Goal: Register for event/course: Sign up to attend an event or enroll in a course

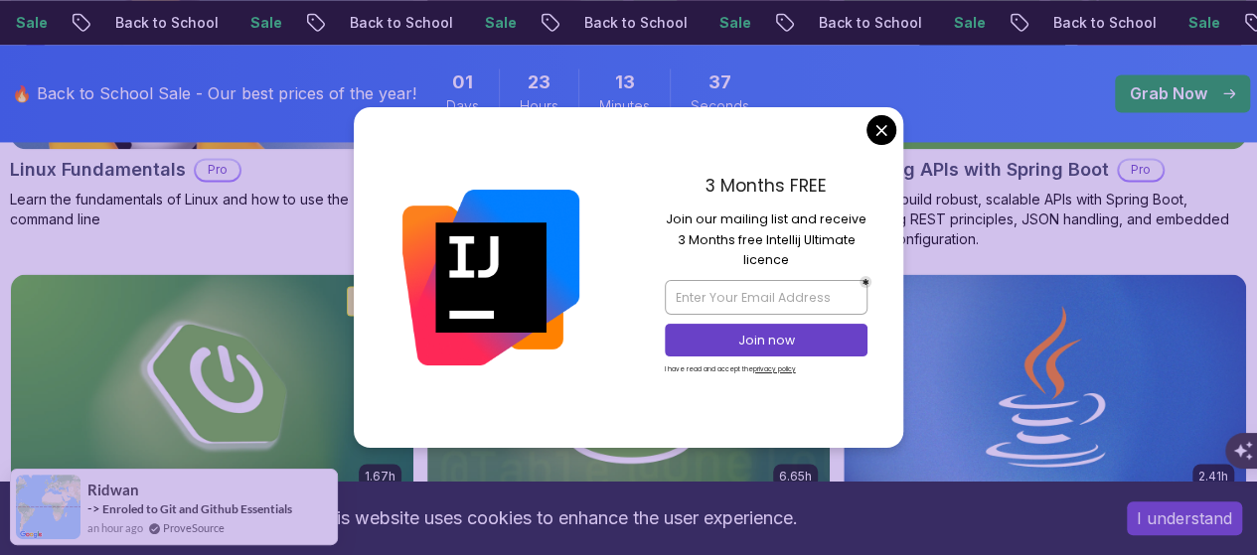
scroll to position [1490, 0]
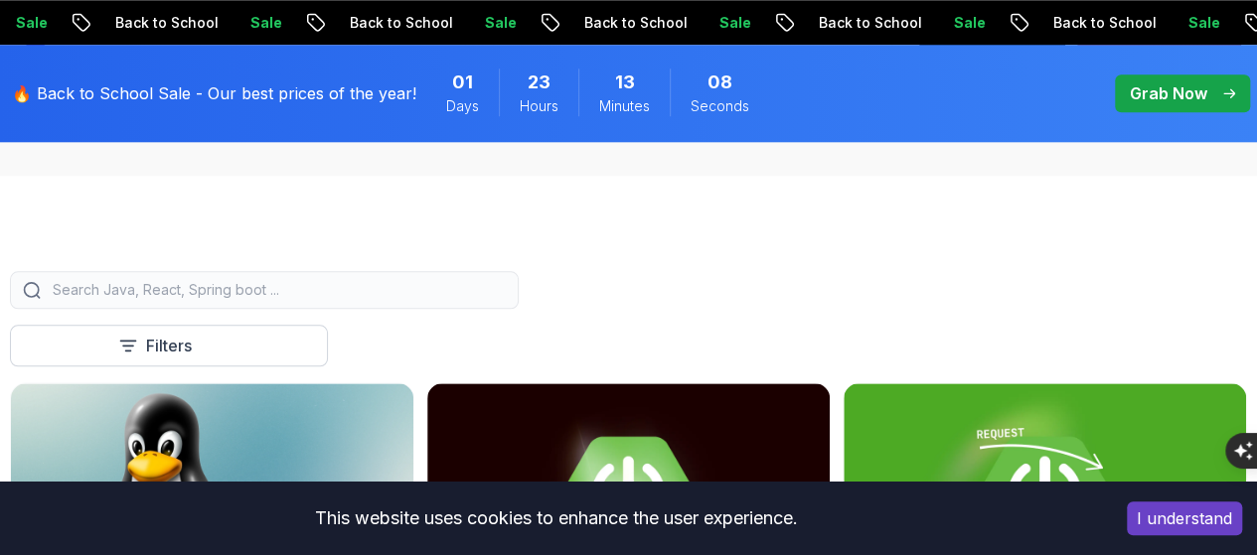
scroll to position [994, 0]
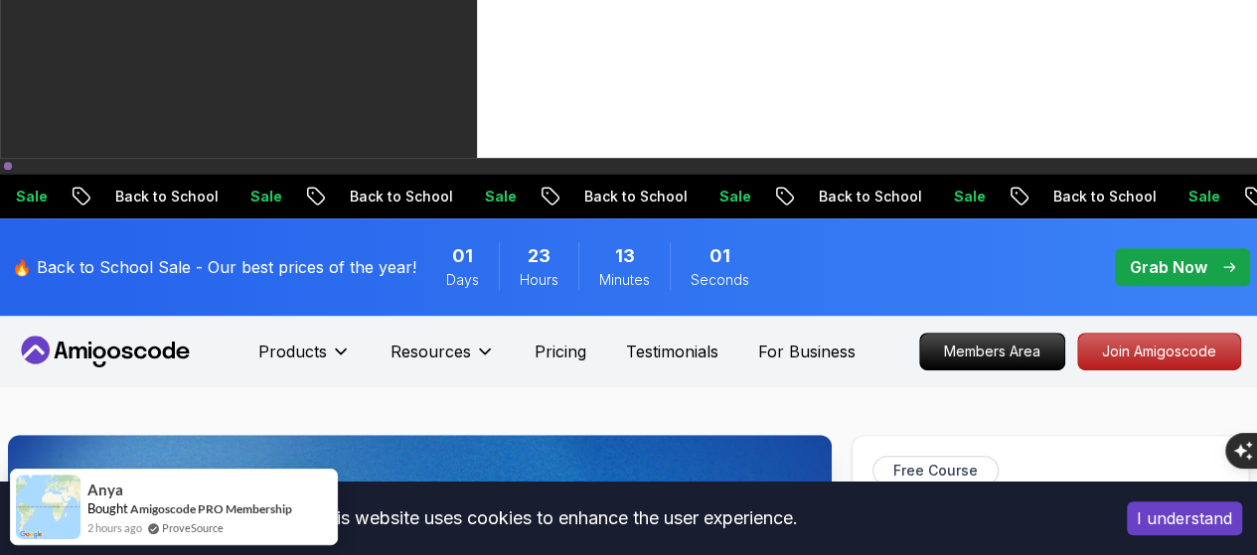
scroll to position [397, 0]
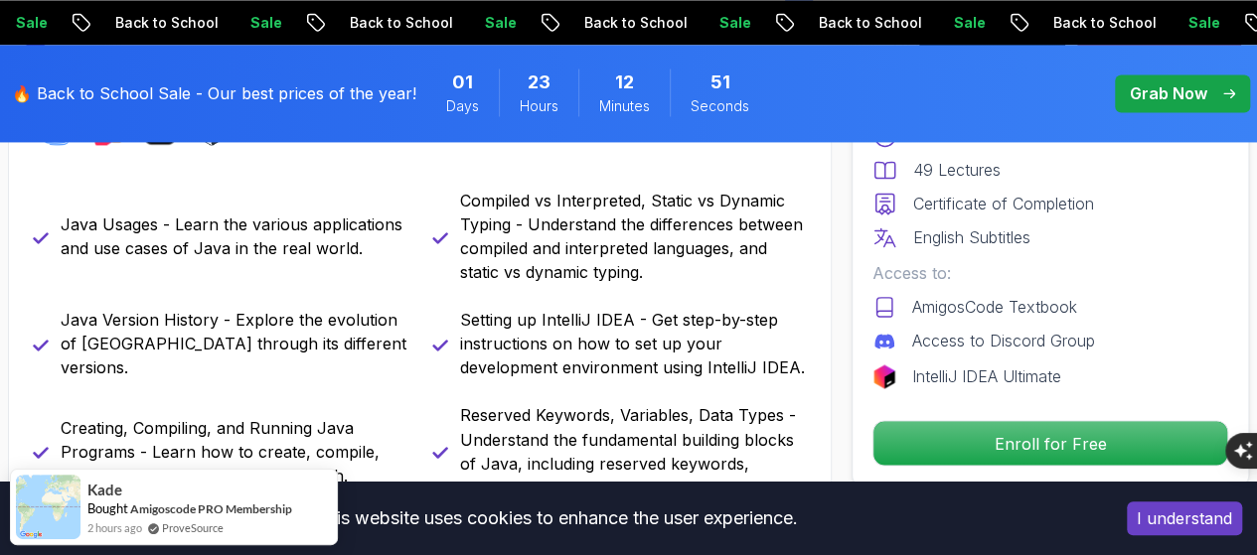
scroll to position [1689, 0]
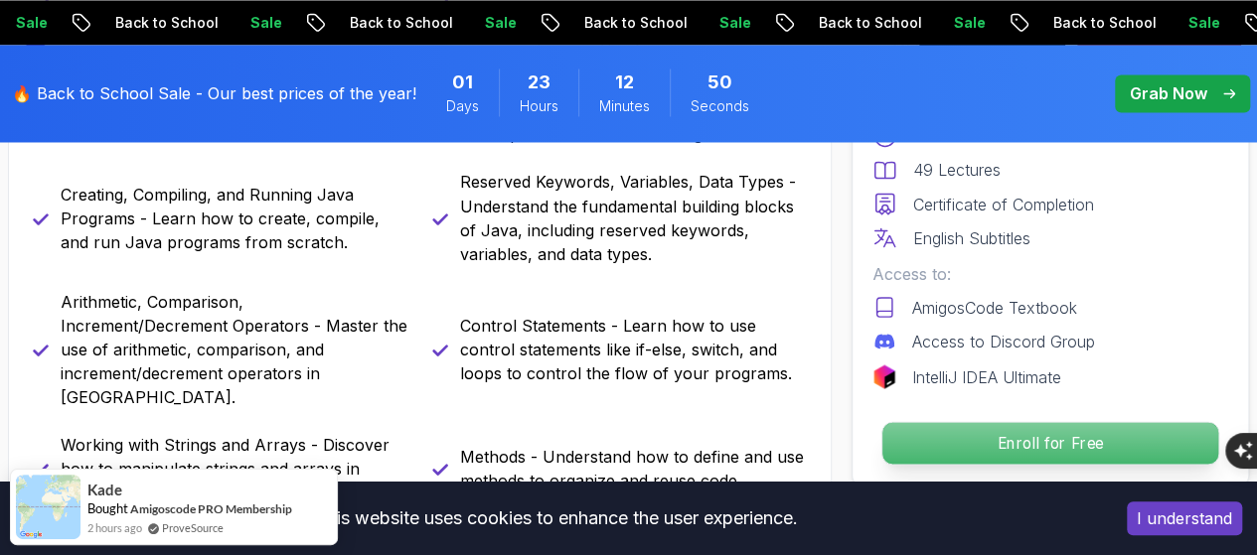
click at [1050, 430] on p "Enroll for Free" at bounding box center [1050, 443] width 336 height 42
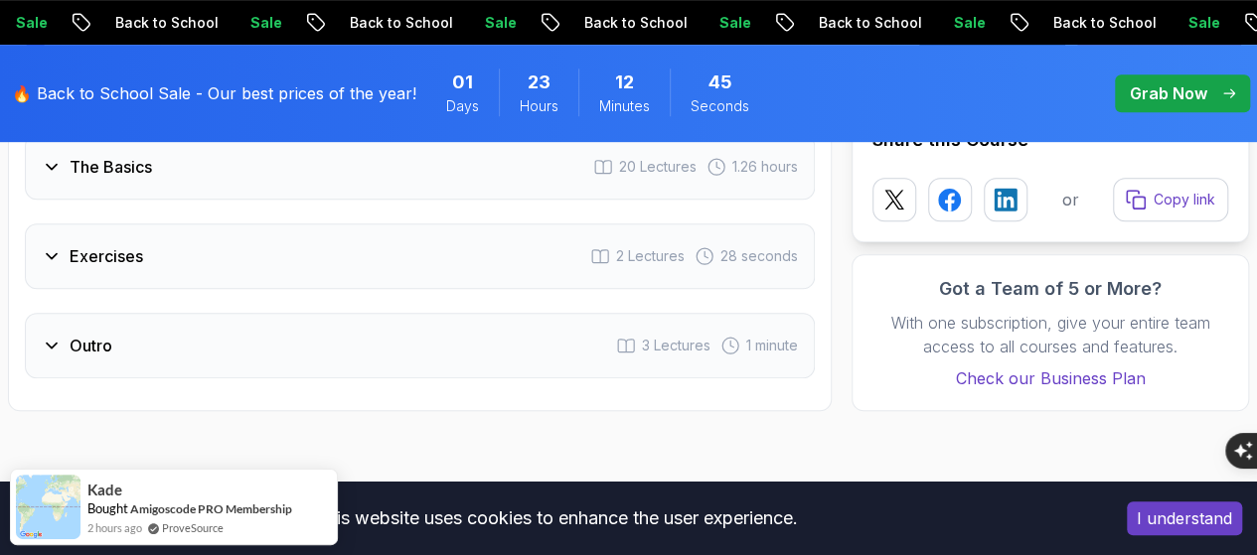
scroll to position [4225, 0]
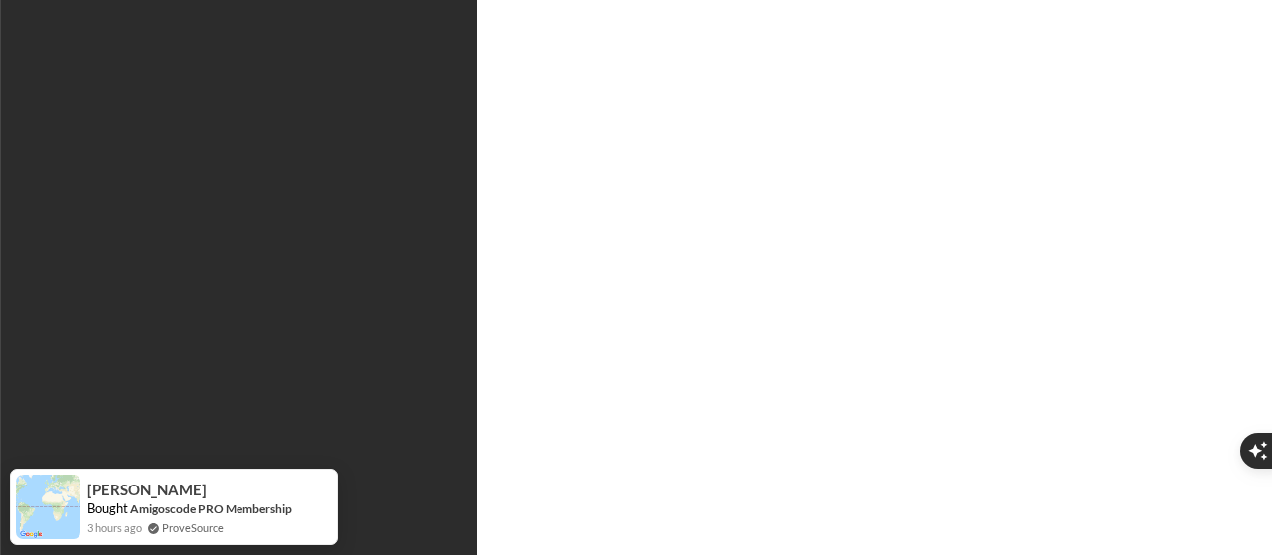
type input "amedeejunior40@gmail.com"
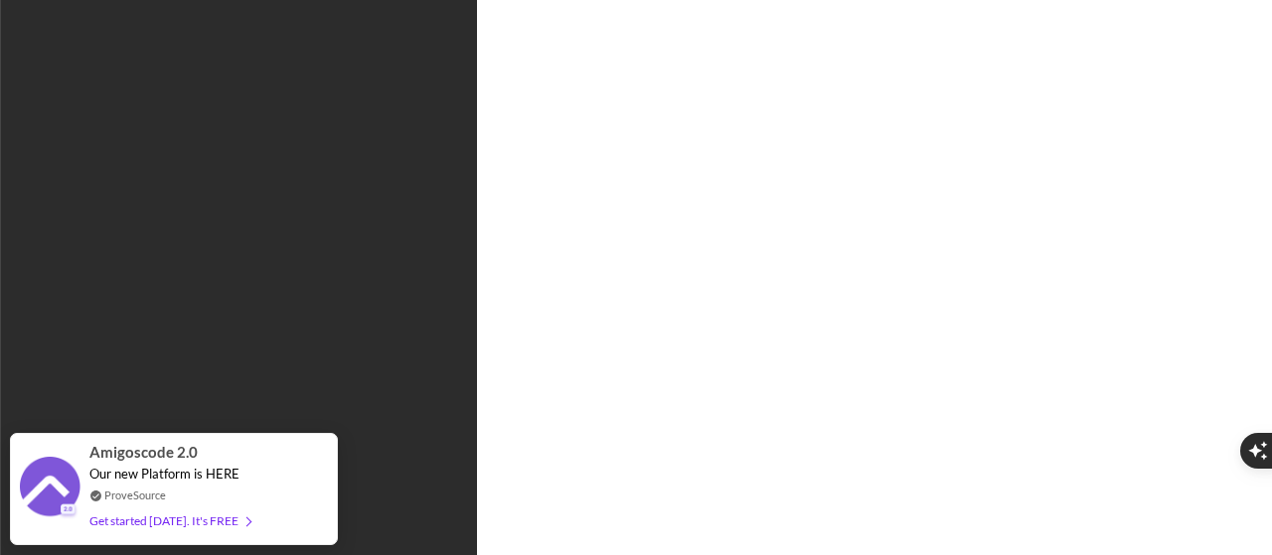
type input "spicypanther20c7c"
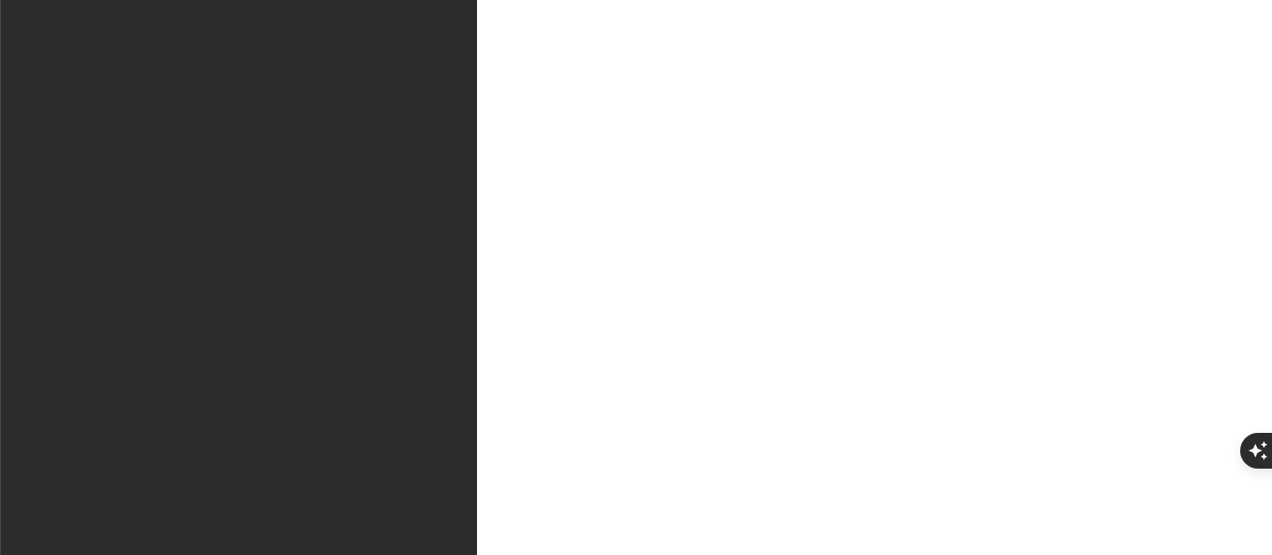
type input "Amedee Nsongye Wa Ngoie"
type input "Amedee_Junior"
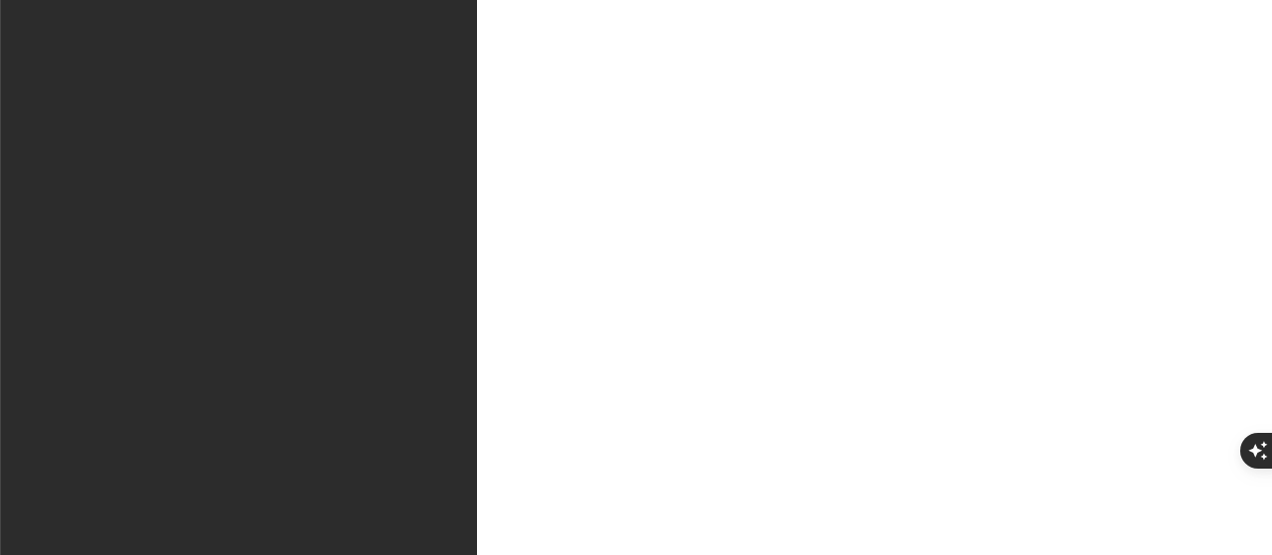
scroll to position [345, 0]
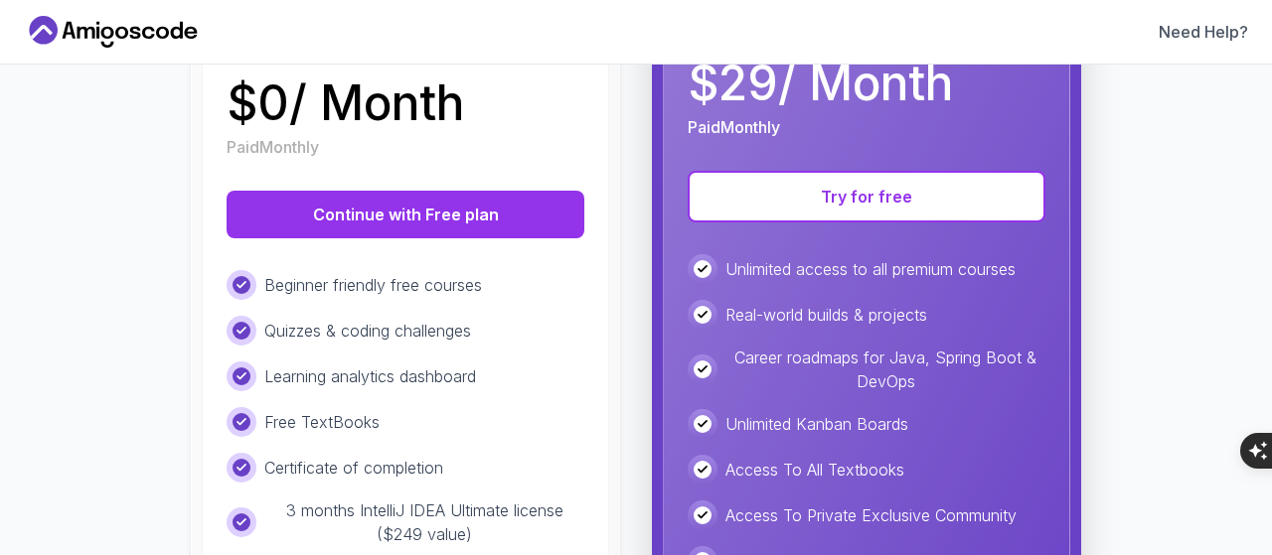
scroll to position [318, 0]
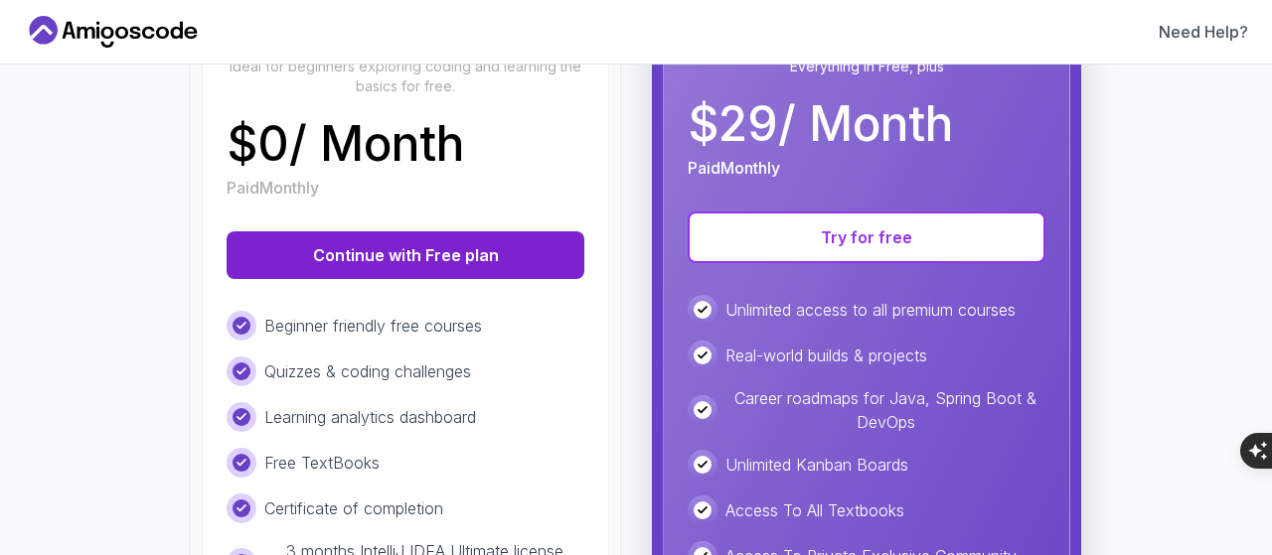
click at [401, 261] on button "Continue with Free plan" at bounding box center [406, 256] width 358 height 48
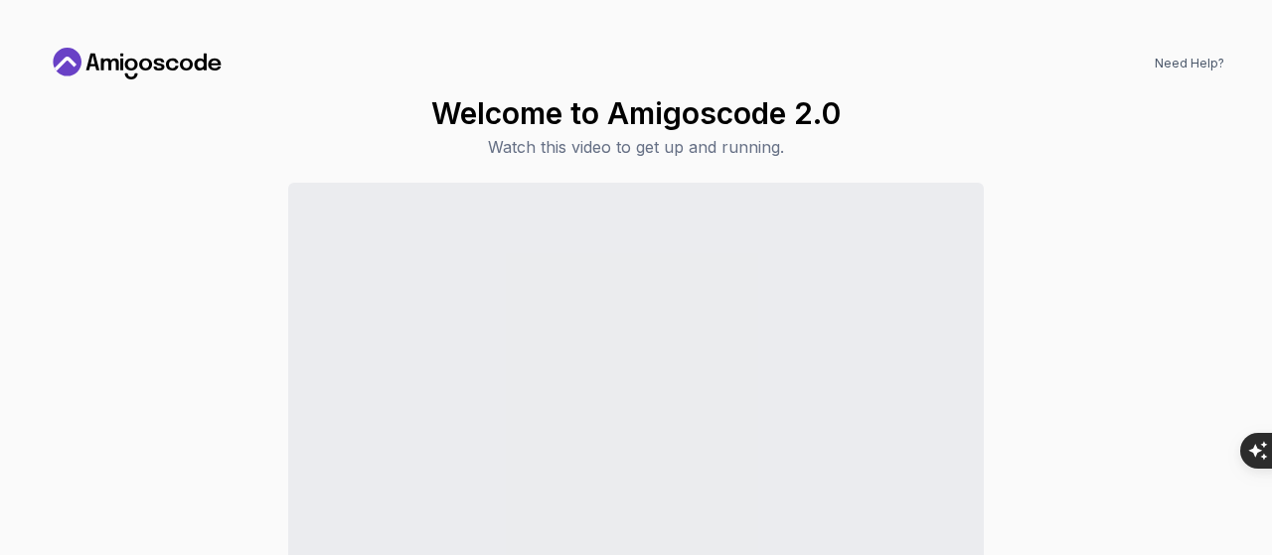
click at [1149, 340] on div "Continue to Dashboard" at bounding box center [636, 418] width 1176 height 471
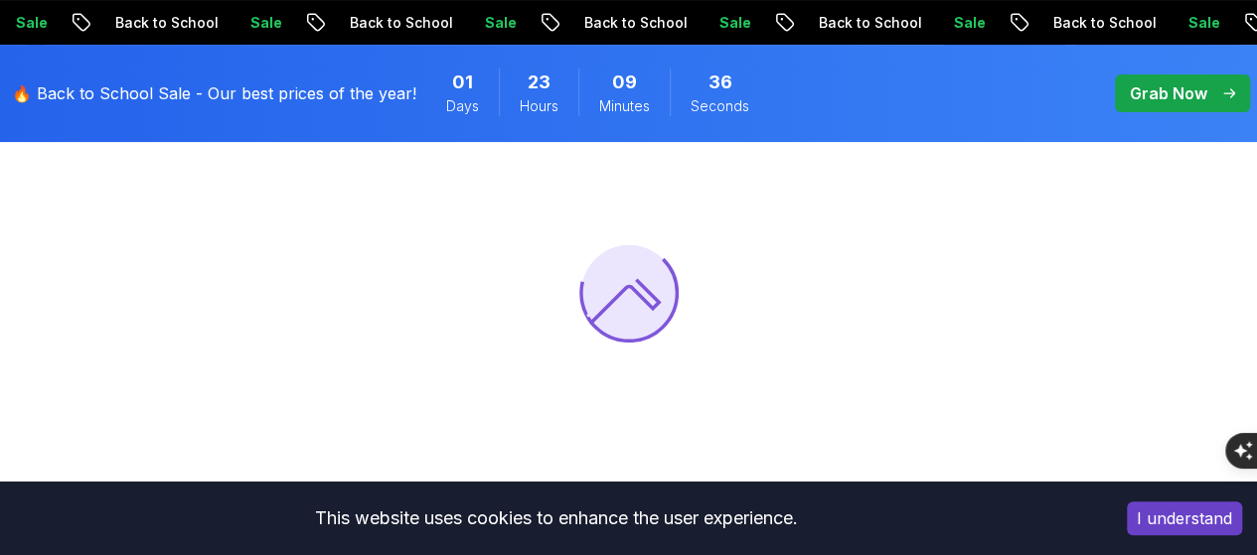
click at [1186, 527] on button "I understand" at bounding box center [1184, 519] width 115 height 34
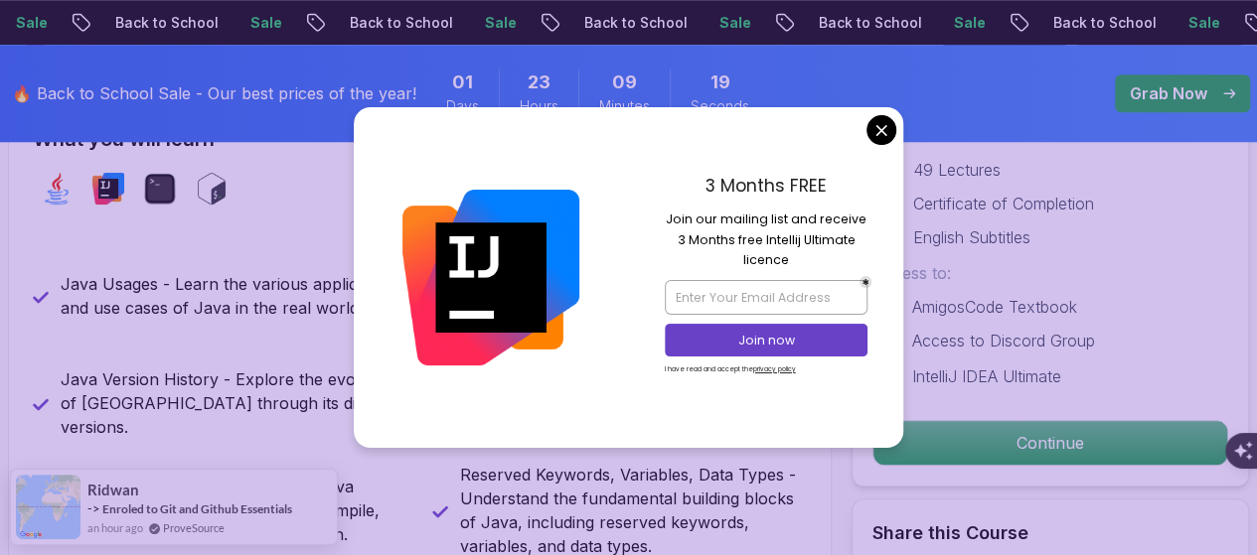
scroll to position [1093, 0]
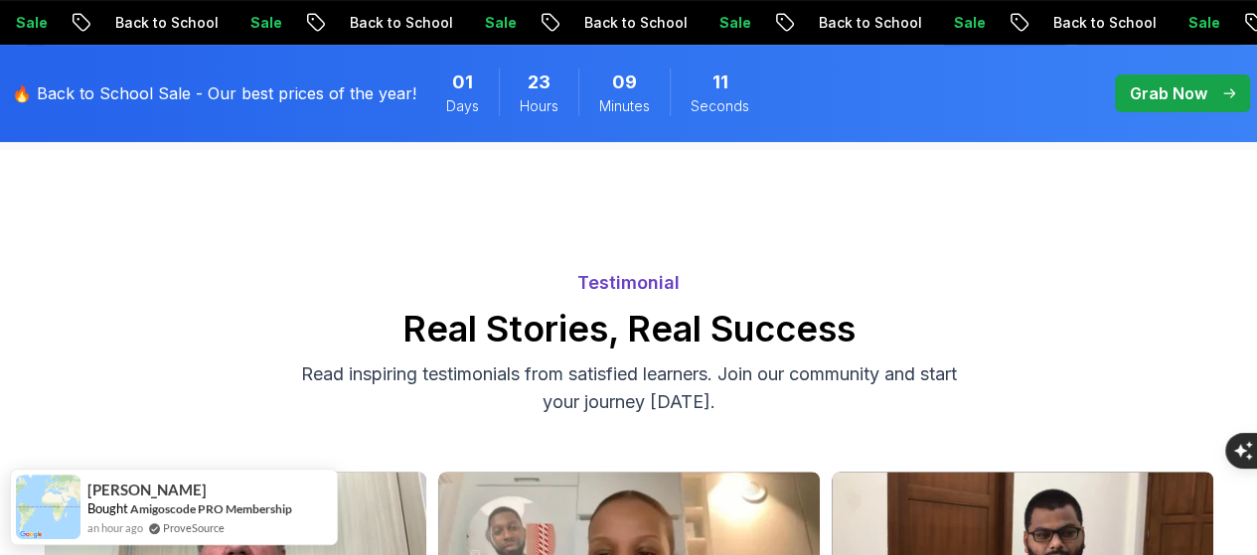
scroll to position [4074, 0]
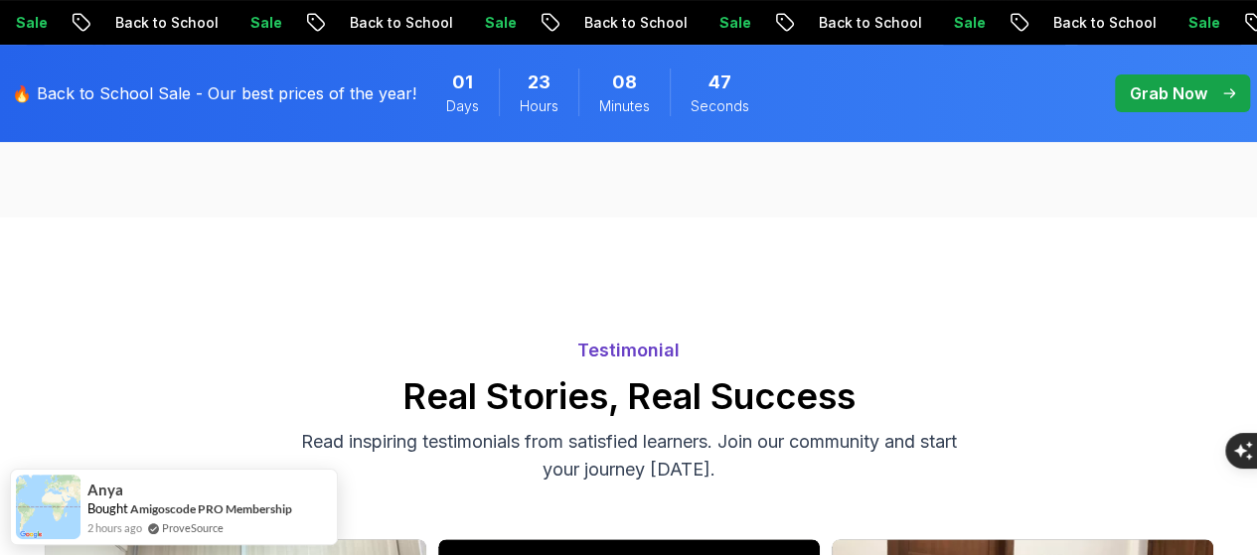
scroll to position [4173, 0]
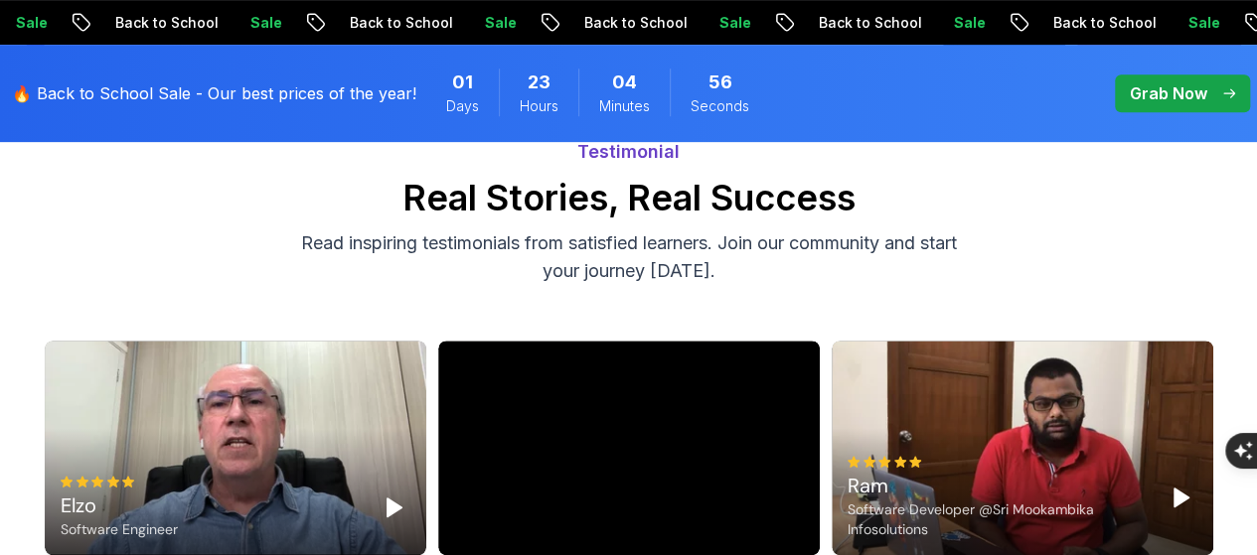
drag, startPoint x: 692, startPoint y: 473, endPoint x: 622, endPoint y: 458, distance: 71.1
click at [785, 500] on rect "Pause" at bounding box center [783, 508] width 4 height 16
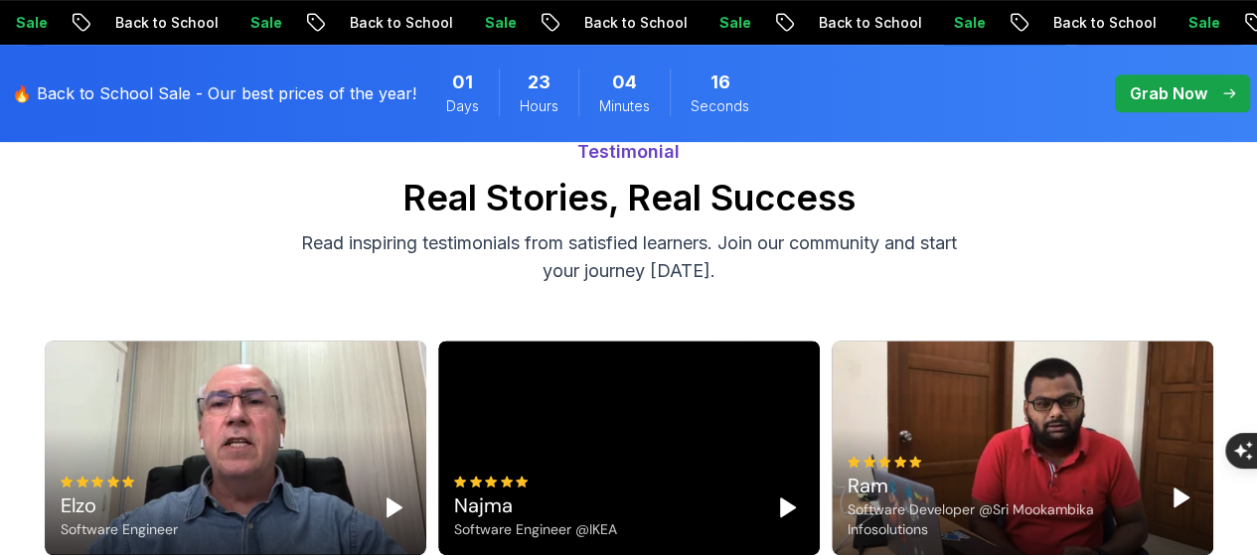
click at [791, 496] on icon "Play" at bounding box center [787, 508] width 24 height 24
click at [783, 500] on rect "Pause" at bounding box center [783, 508] width 4 height 16
click at [783, 499] on polygon "Play" at bounding box center [787, 508] width 14 height 18
click at [795, 496] on icon "Pause" at bounding box center [787, 508] width 24 height 24
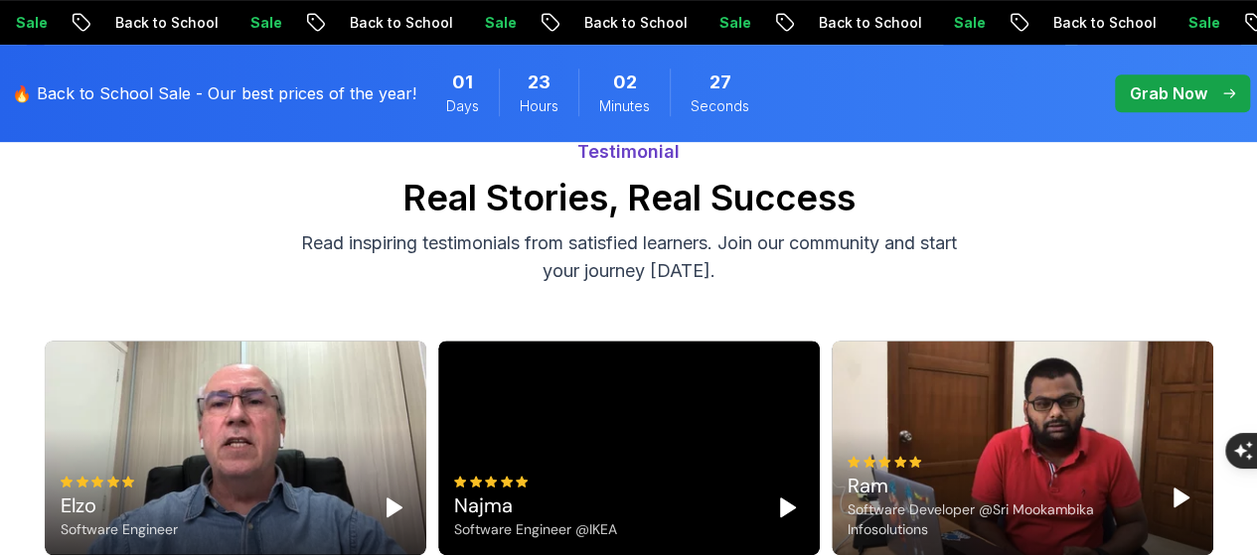
click at [785, 499] on polygon "Play" at bounding box center [787, 508] width 14 height 18
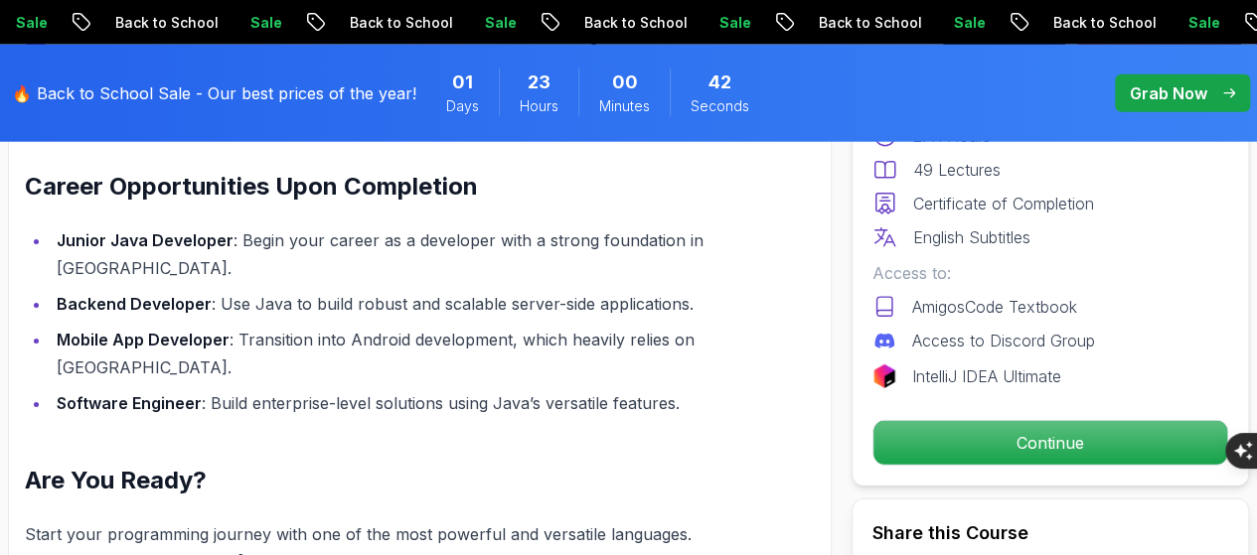
scroll to position [2484, 0]
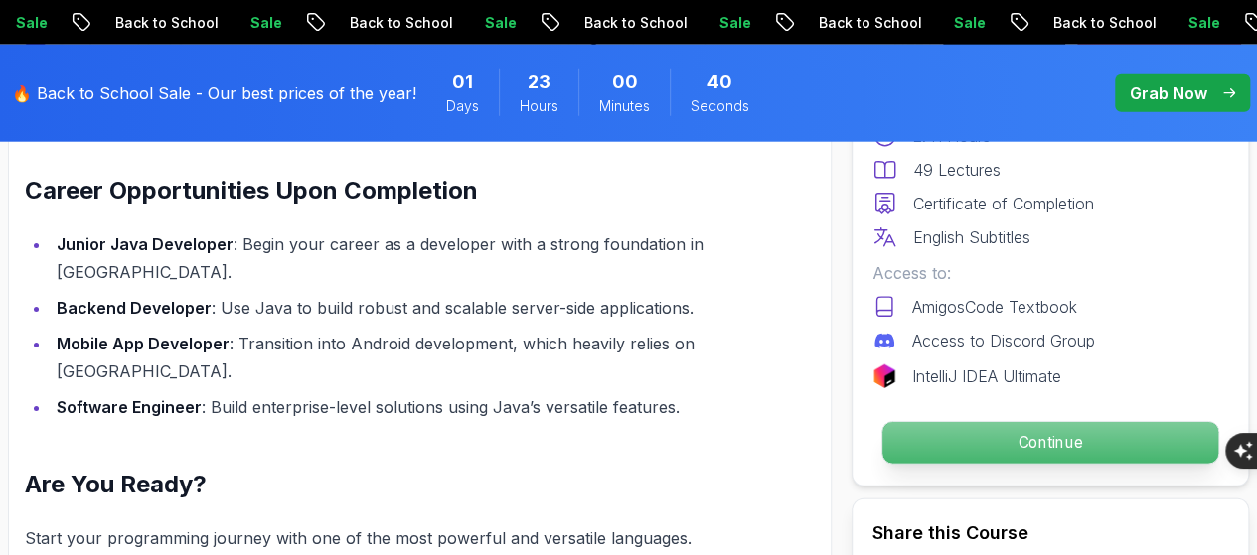
click at [1083, 441] on p "Continue" at bounding box center [1050, 443] width 336 height 42
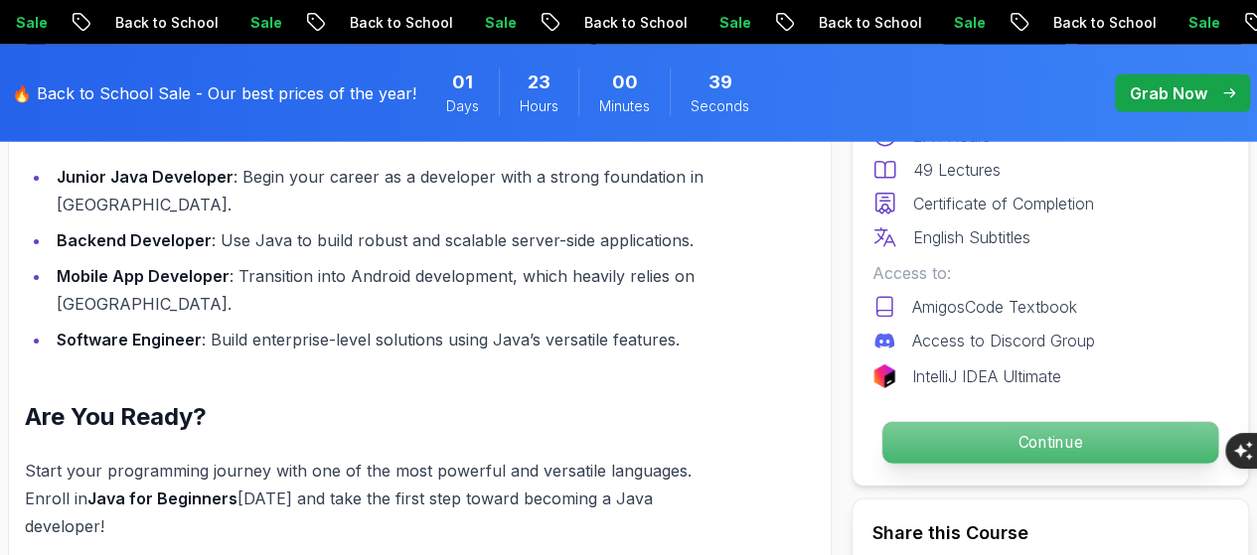
scroll to position [2683, 0]
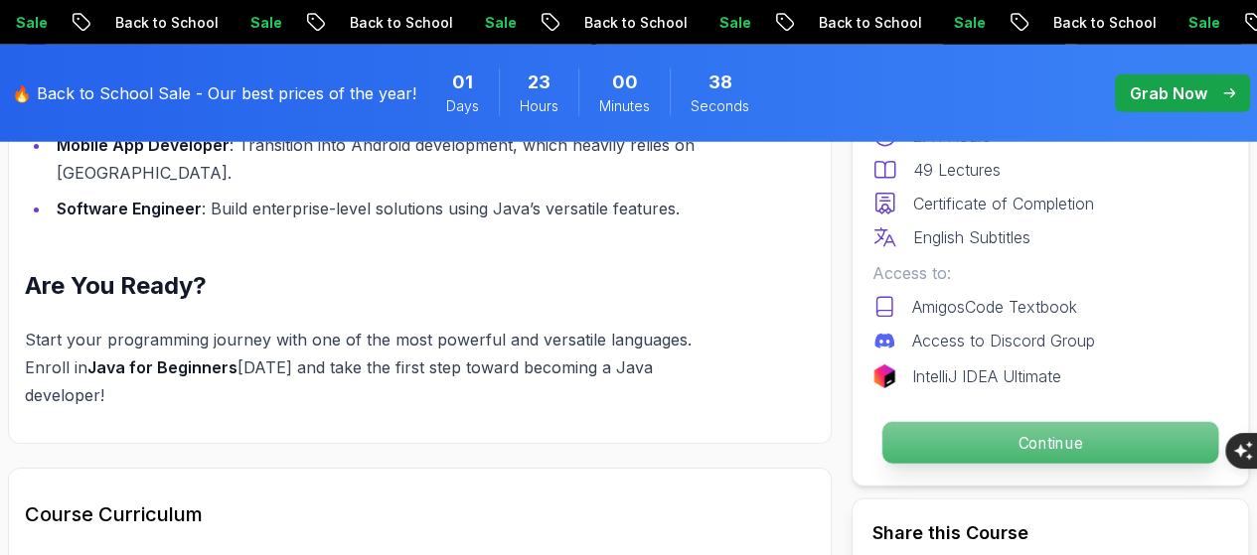
click at [996, 450] on p "Continue" at bounding box center [1050, 443] width 336 height 42
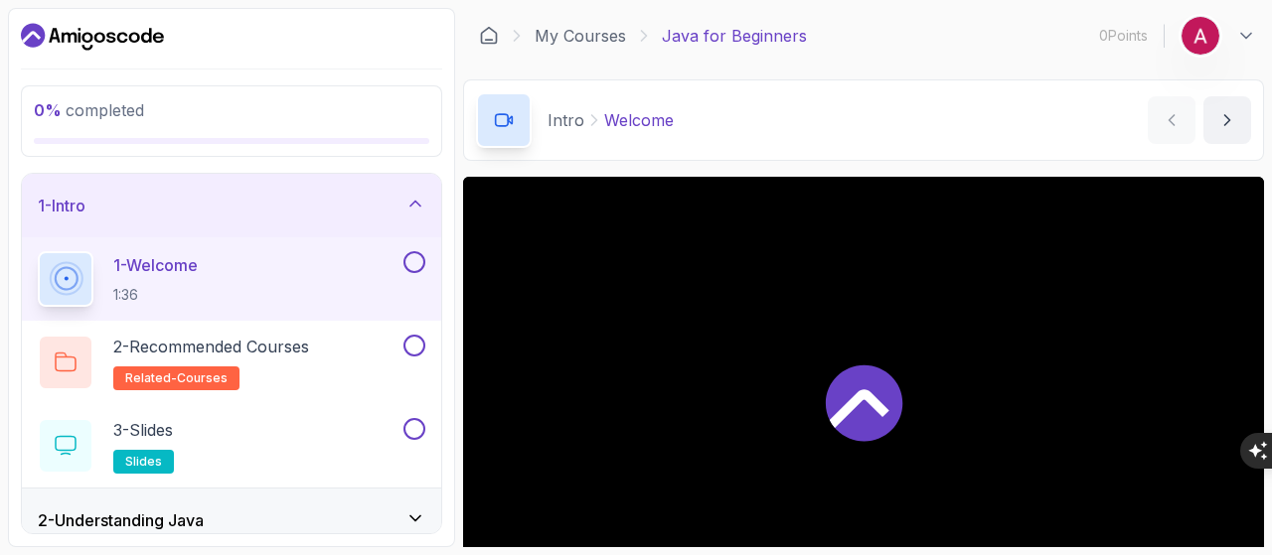
click at [875, 406] on icon at bounding box center [860, 408] width 60 height 39
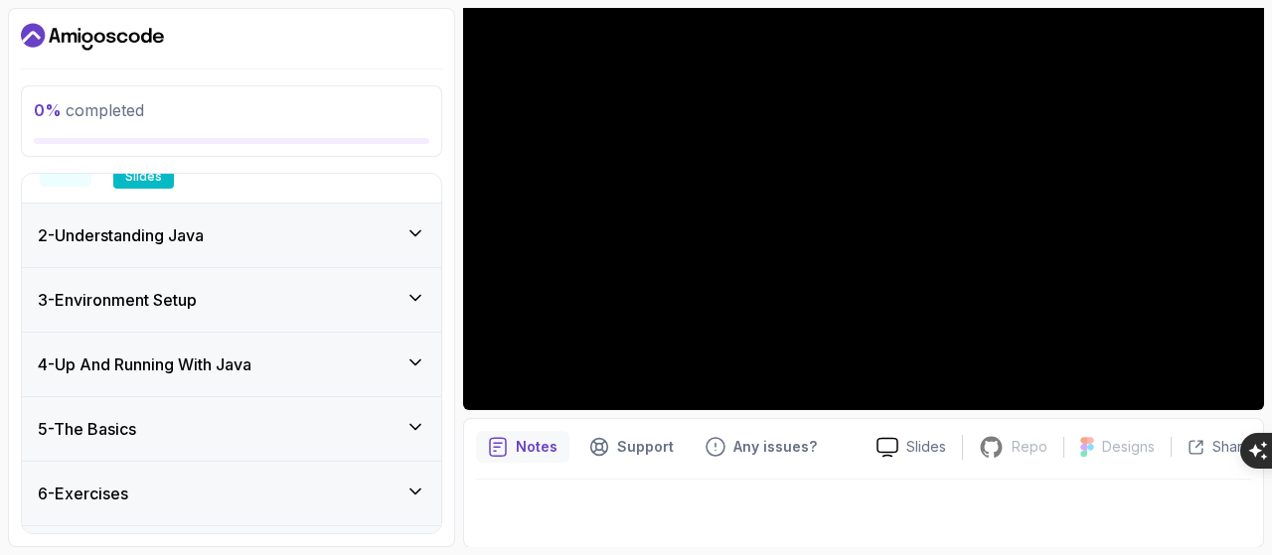
scroll to position [337, 0]
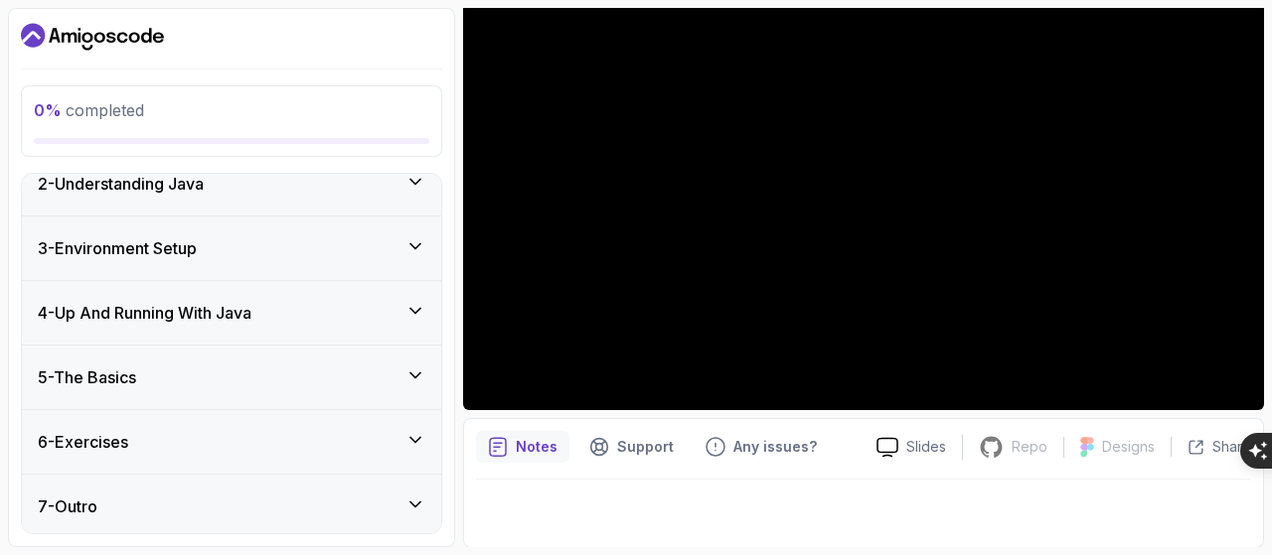
click at [408, 366] on icon at bounding box center [415, 376] width 20 height 20
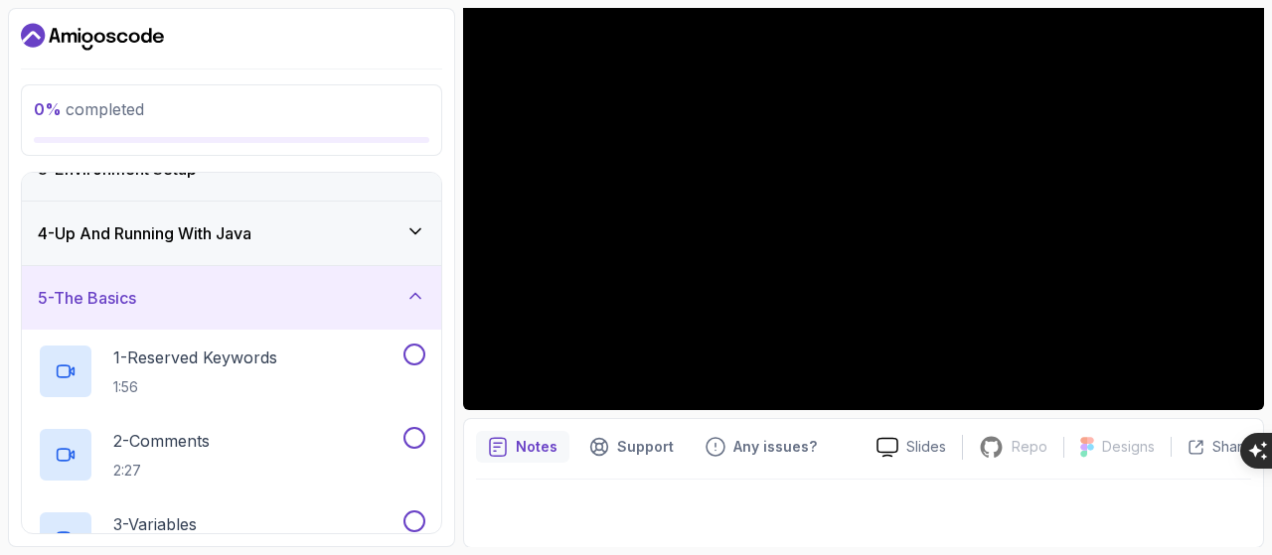
scroll to position [0, 0]
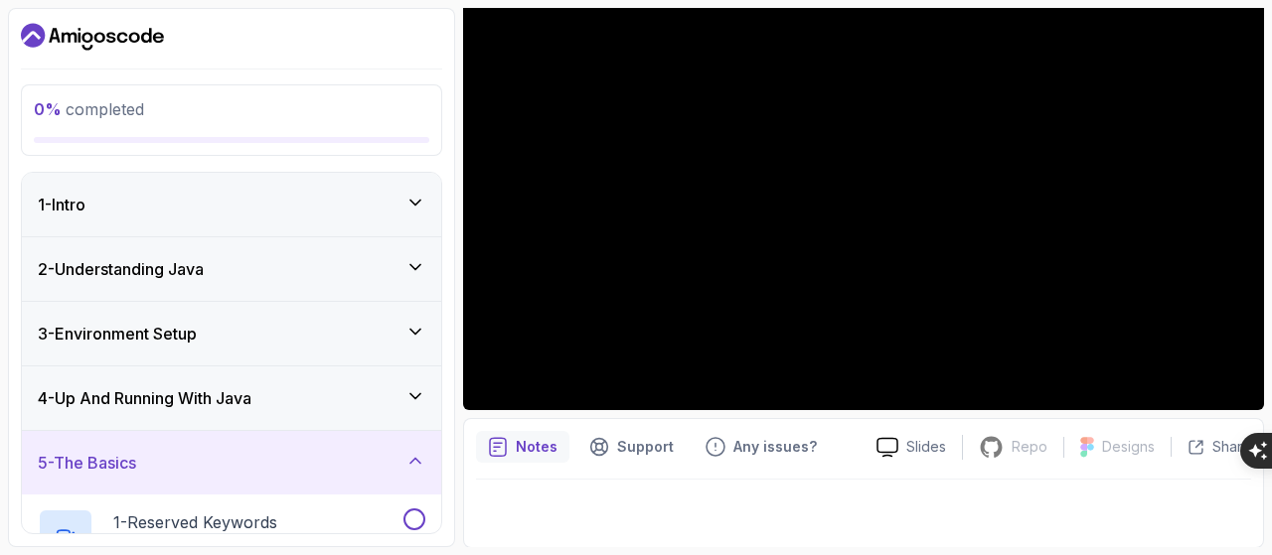
click at [417, 451] on icon at bounding box center [415, 461] width 20 height 20
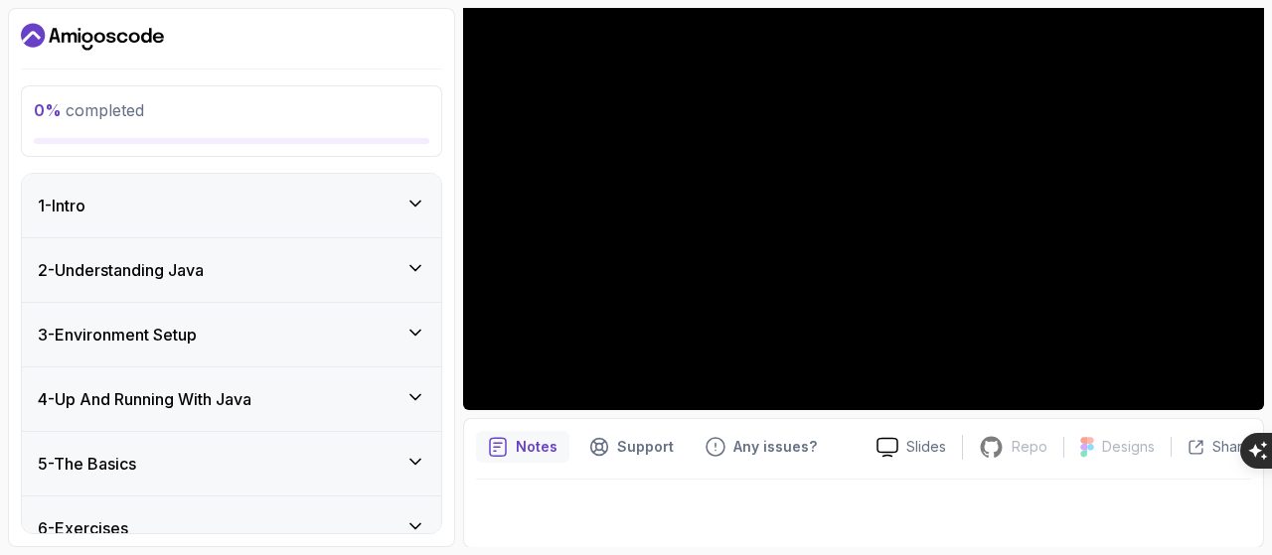
click at [417, 204] on icon at bounding box center [415, 203] width 10 height 5
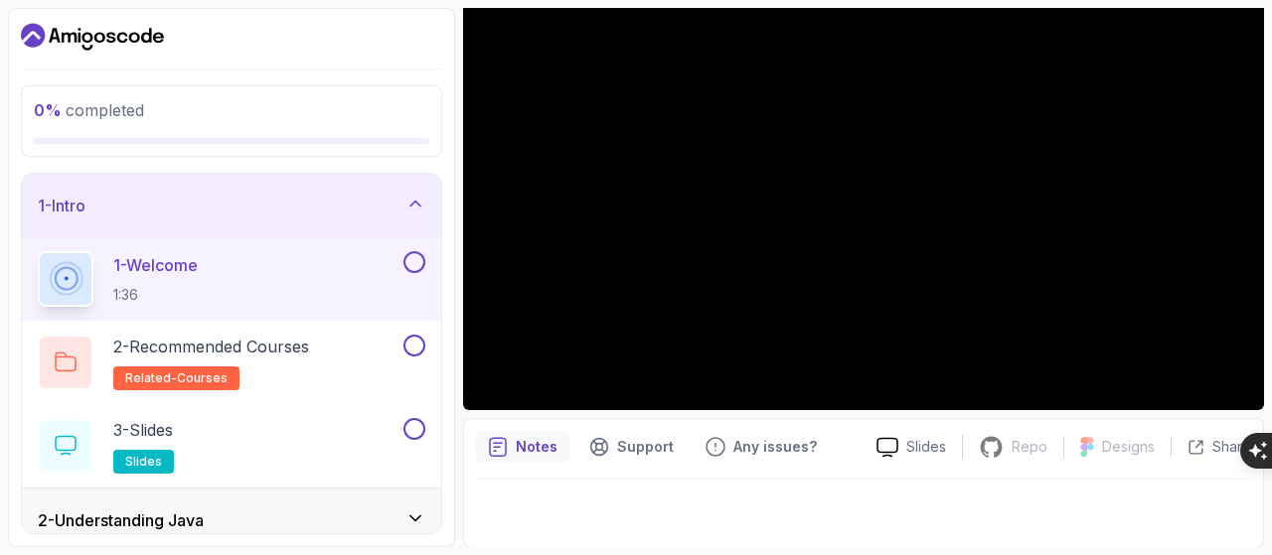
click at [420, 196] on icon at bounding box center [415, 204] width 20 height 20
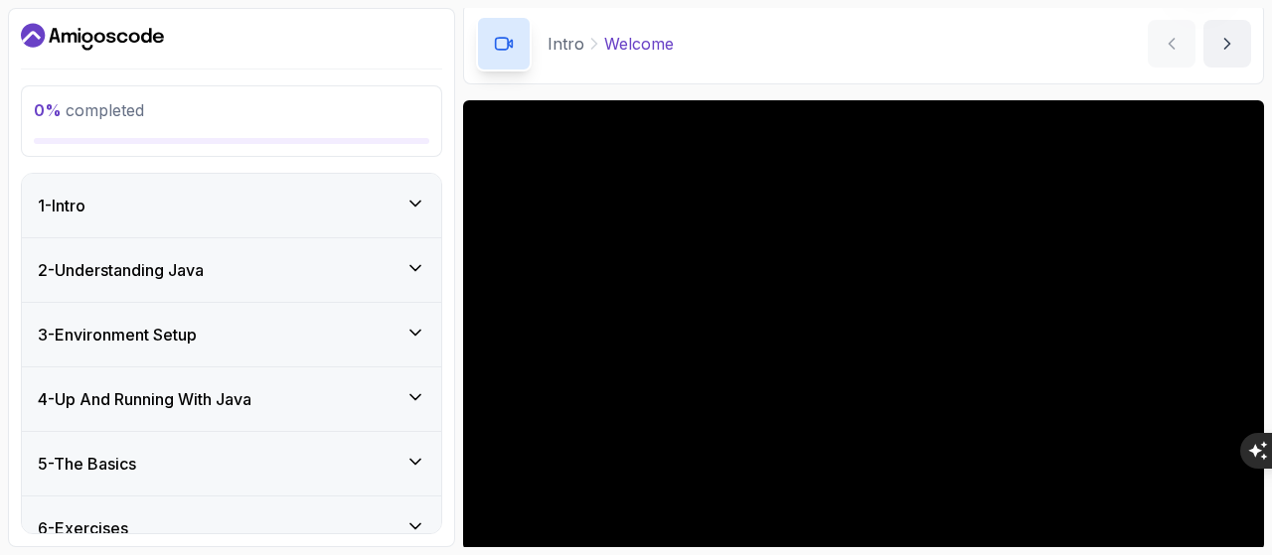
scroll to position [99, 0]
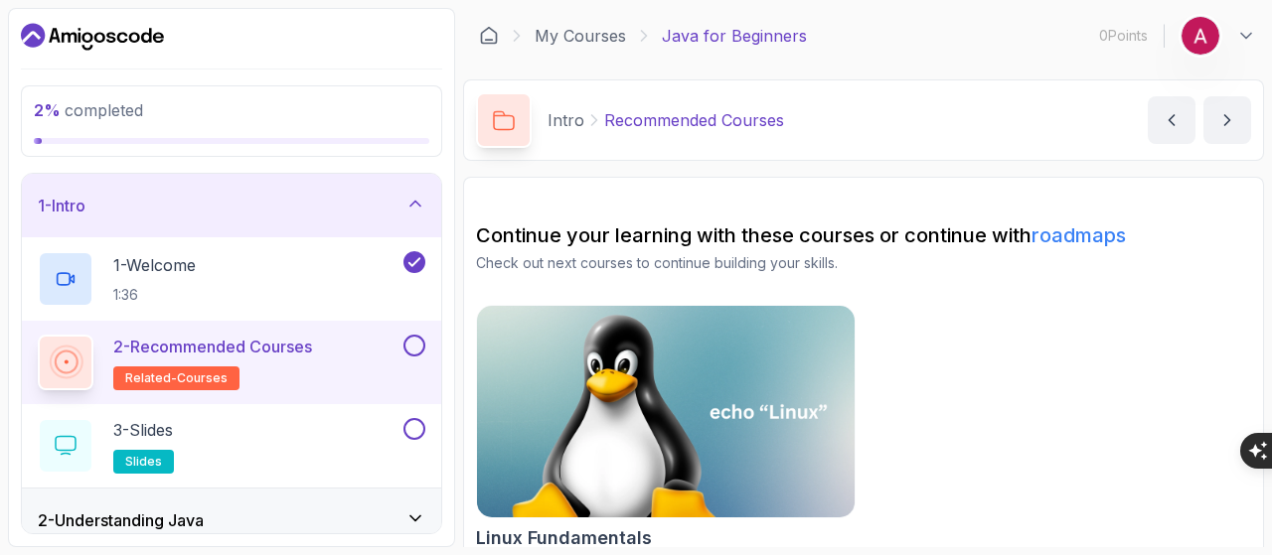
click at [412, 341] on button at bounding box center [414, 346] width 22 height 22
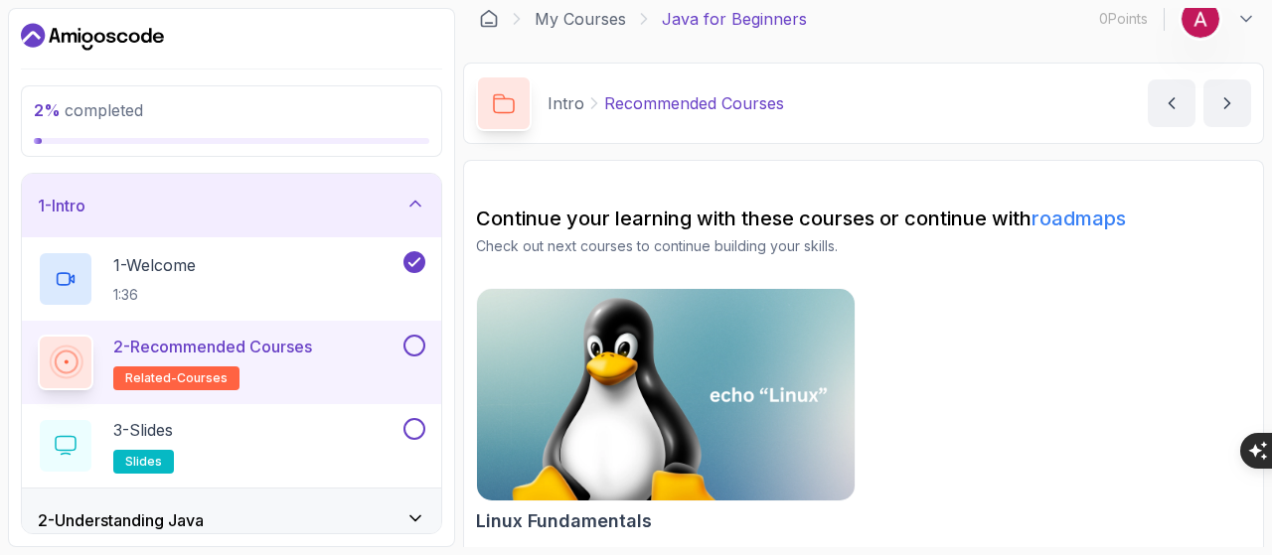
scroll to position [22, 0]
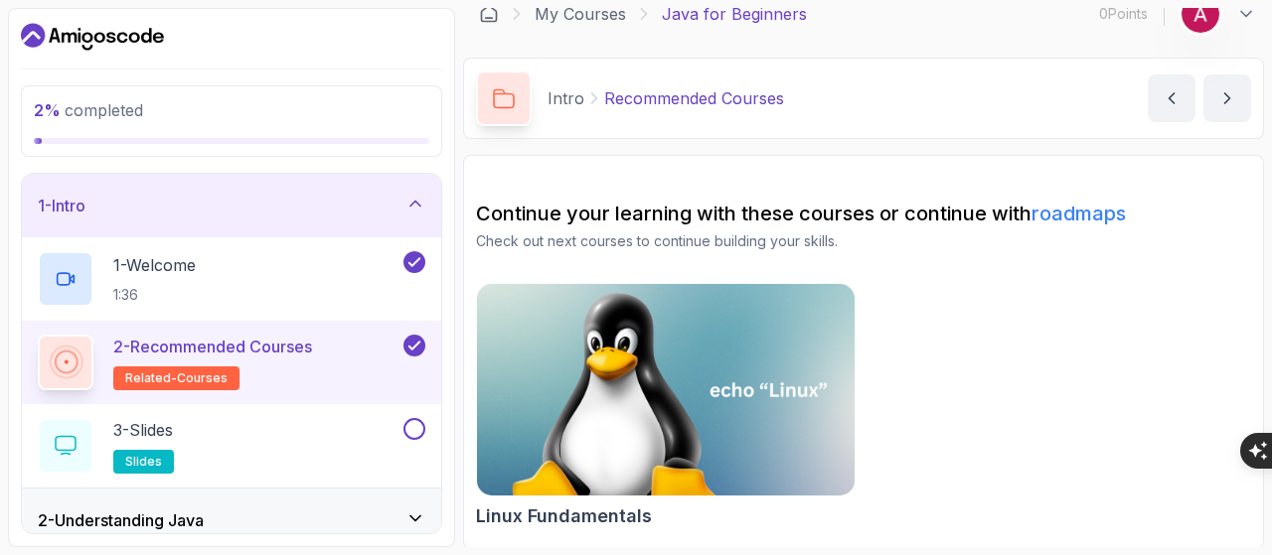
click at [415, 346] on icon at bounding box center [414, 346] width 11 height 8
click at [238, 336] on p "2 - Recommended Courses" at bounding box center [212, 347] width 199 height 24
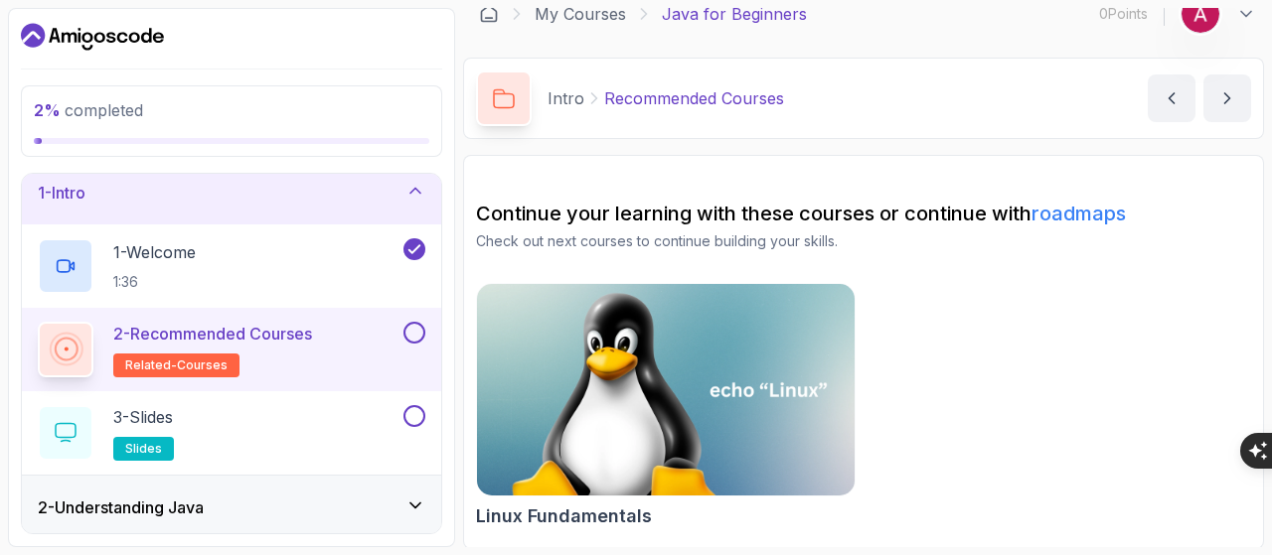
scroll to position [0, 0]
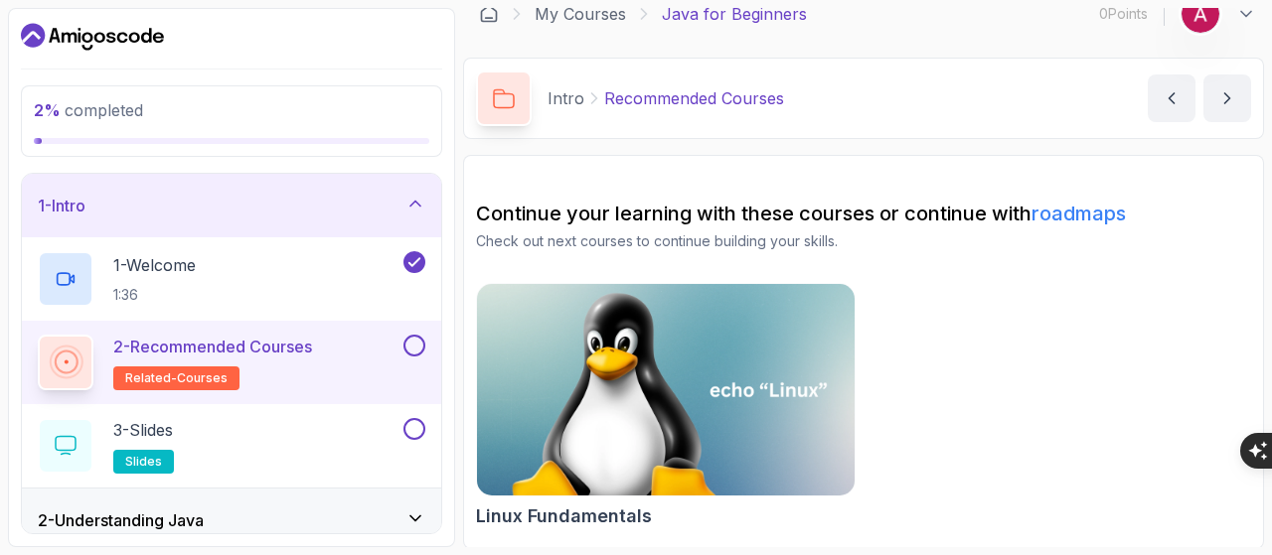
click at [159, 367] on p "related-courses" at bounding box center [176, 379] width 126 height 24
click at [325, 337] on div "2 - Recommended Courses related-courses" at bounding box center [219, 363] width 362 height 56
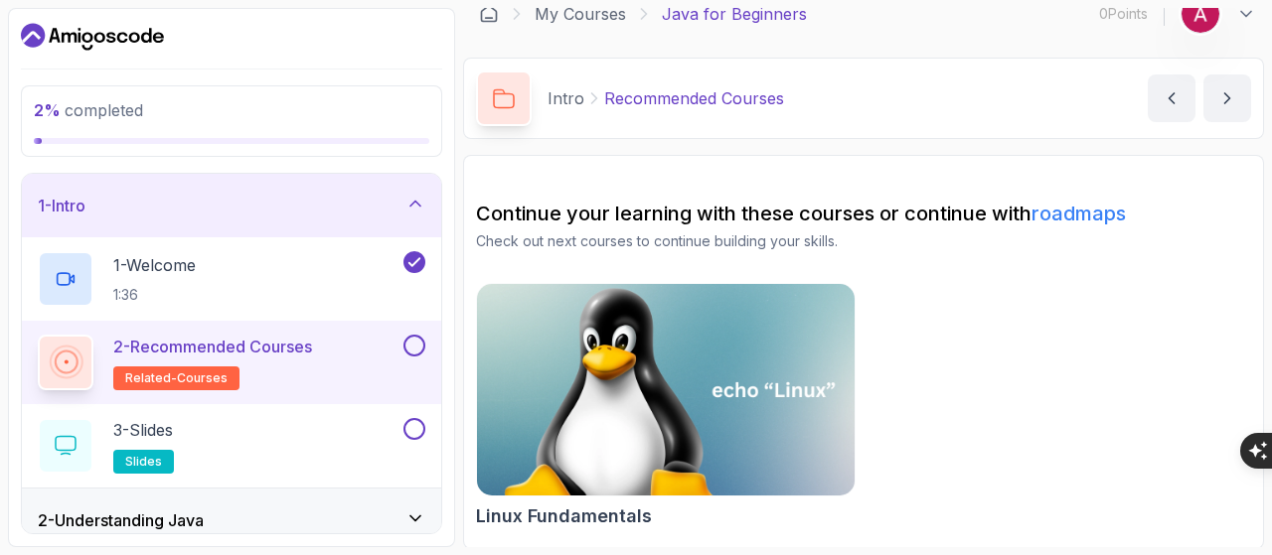
click at [745, 386] on img at bounding box center [666, 390] width 396 height 223
click at [722, 392] on img at bounding box center [666, 390] width 396 height 223
click at [544, 514] on h2 "Linux Fundamentals" at bounding box center [564, 517] width 176 height 28
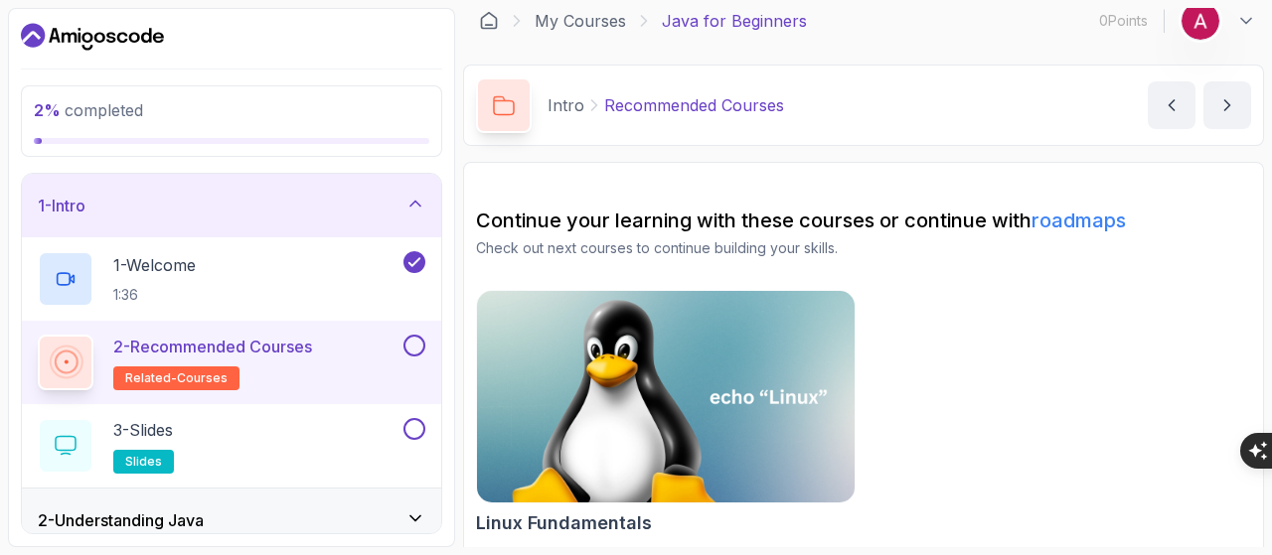
scroll to position [22, 0]
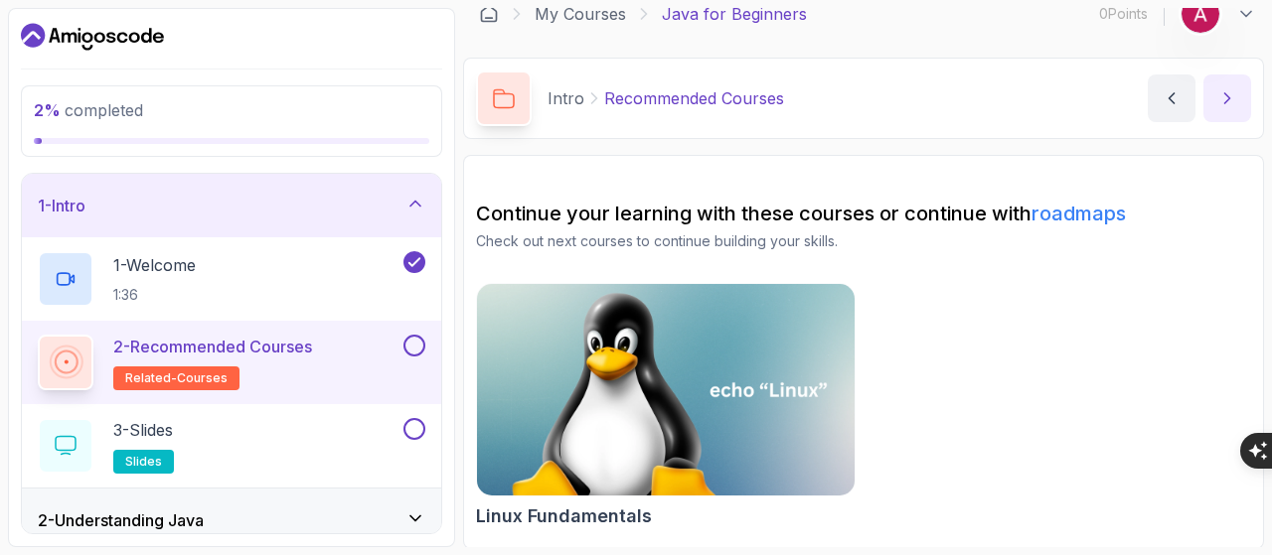
click at [1228, 99] on icon "next content" at bounding box center [1227, 98] width 5 height 10
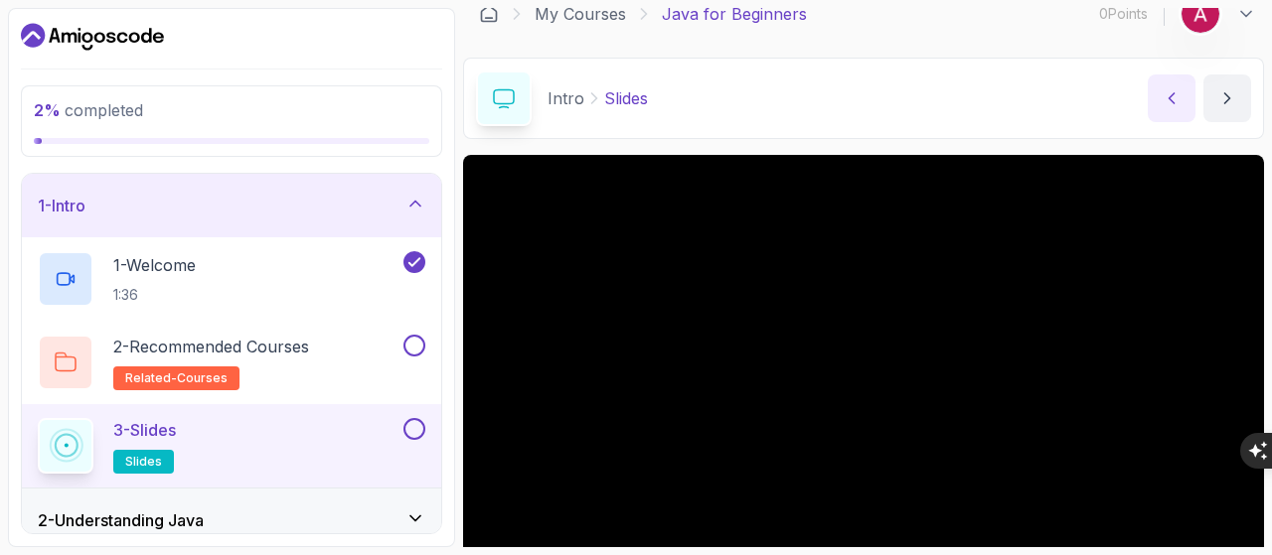
click at [1174, 93] on icon "previous content" at bounding box center [1171, 98] width 5 height 10
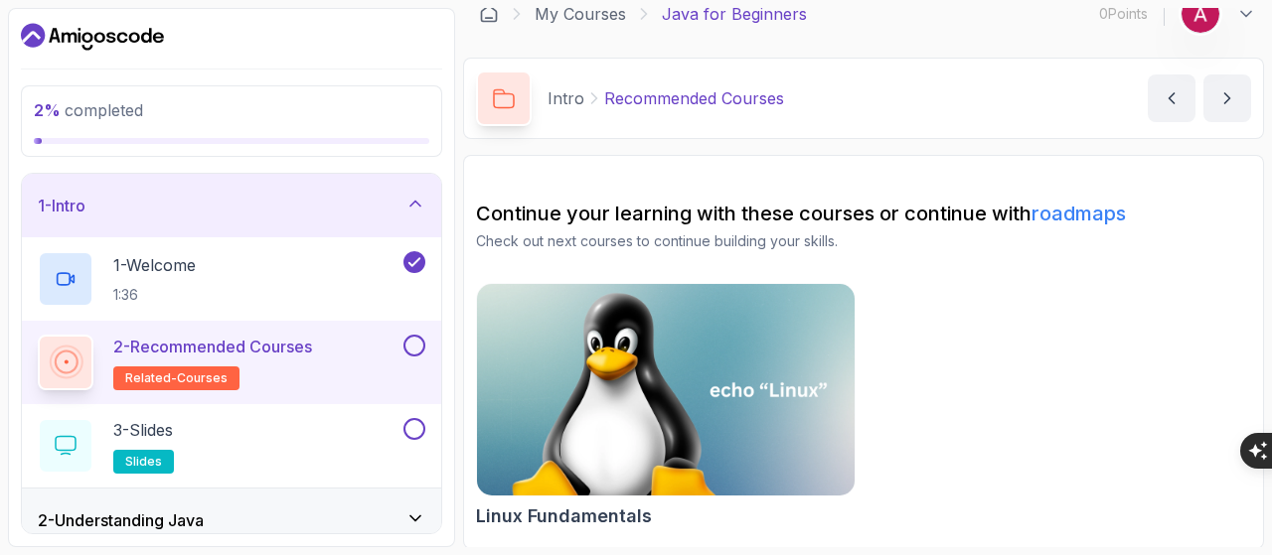
click at [143, 379] on span "related-courses" at bounding box center [176, 379] width 102 height 16
click at [60, 357] on rect at bounding box center [66, 362] width 13 height 13
click at [1223, 94] on icon "next content" at bounding box center [1227, 98] width 20 height 20
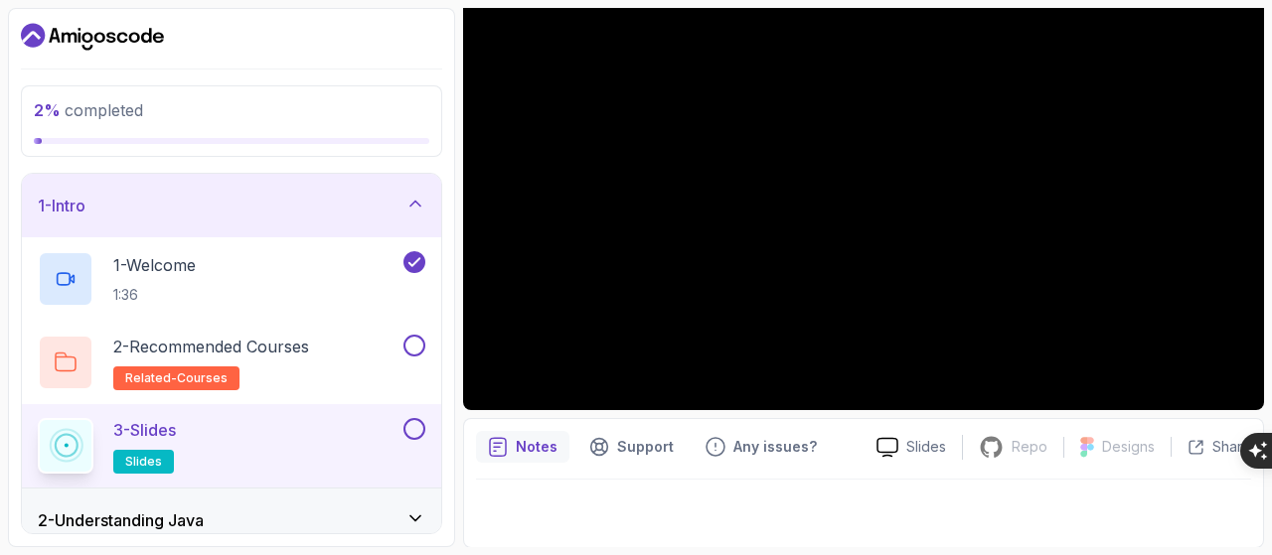
scroll to position [117, 0]
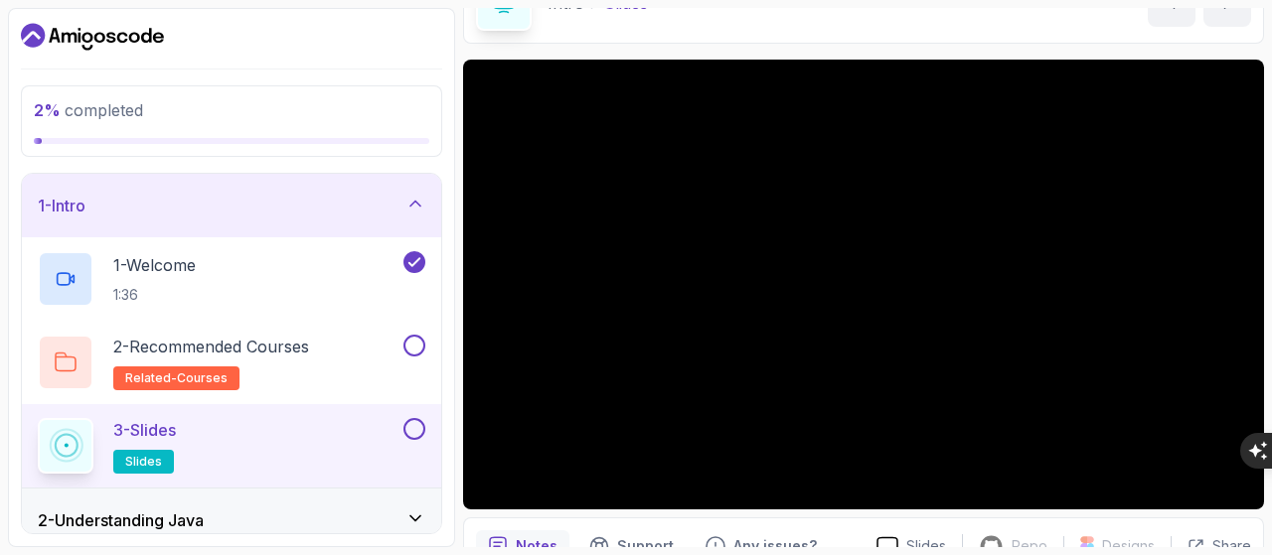
click at [414, 422] on button at bounding box center [414, 429] width 22 height 22
click at [414, 431] on icon at bounding box center [414, 429] width 18 height 20
click at [240, 346] on p "2 - Recommended Courses" at bounding box center [211, 347] width 196 height 24
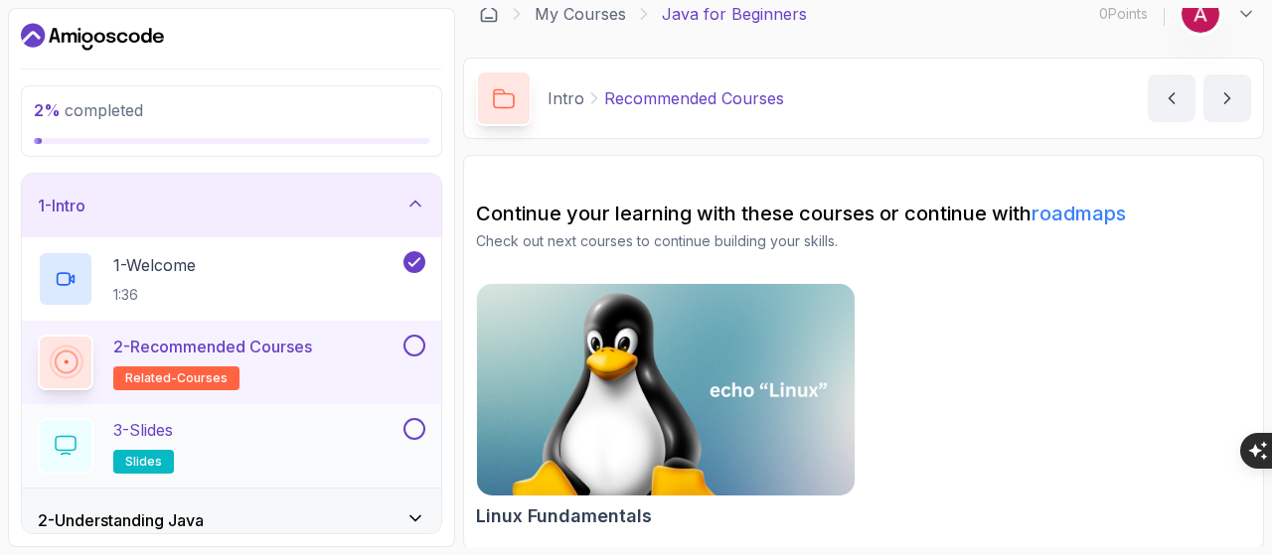
click at [169, 385] on span "related-courses" at bounding box center [176, 379] width 102 height 16
click at [56, 444] on icon at bounding box center [66, 446] width 20 height 18
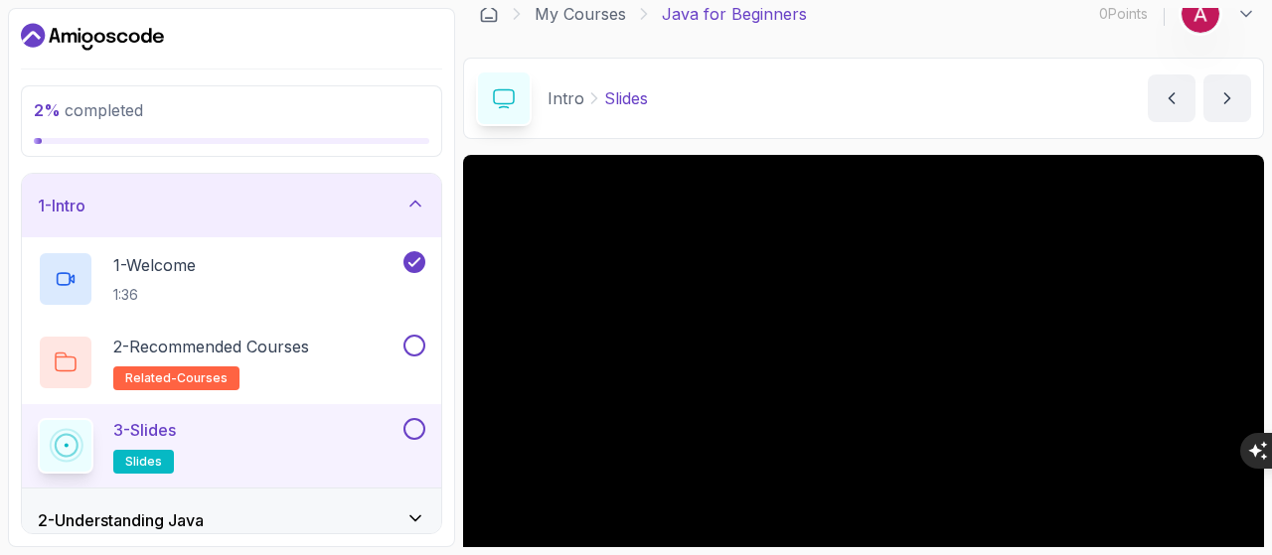
scroll to position [117, 0]
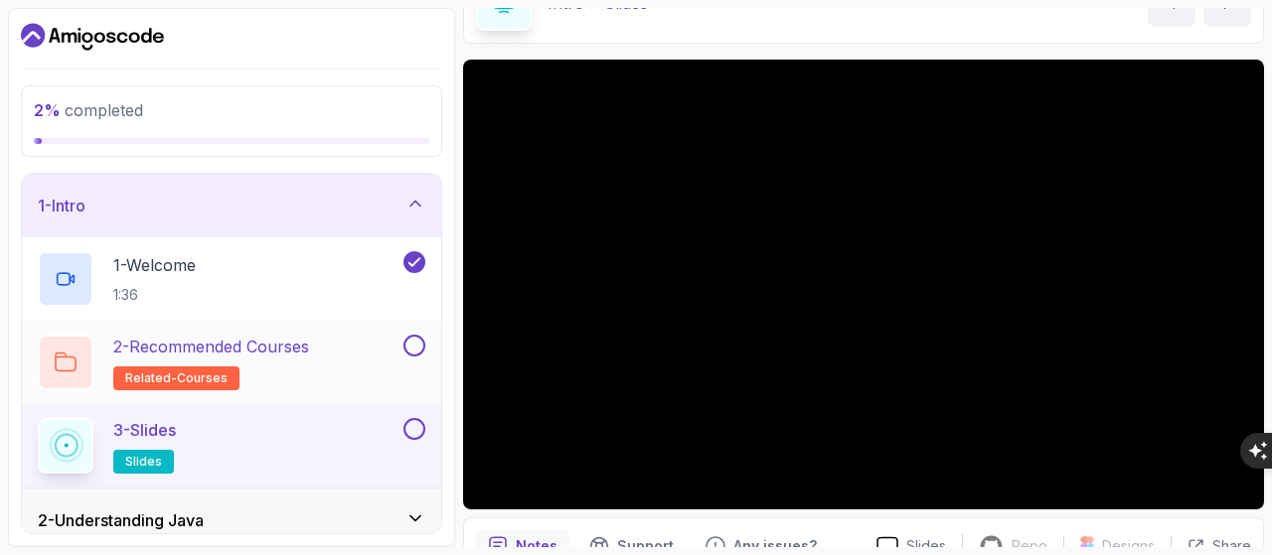
click at [52, 371] on div at bounding box center [66, 363] width 56 height 56
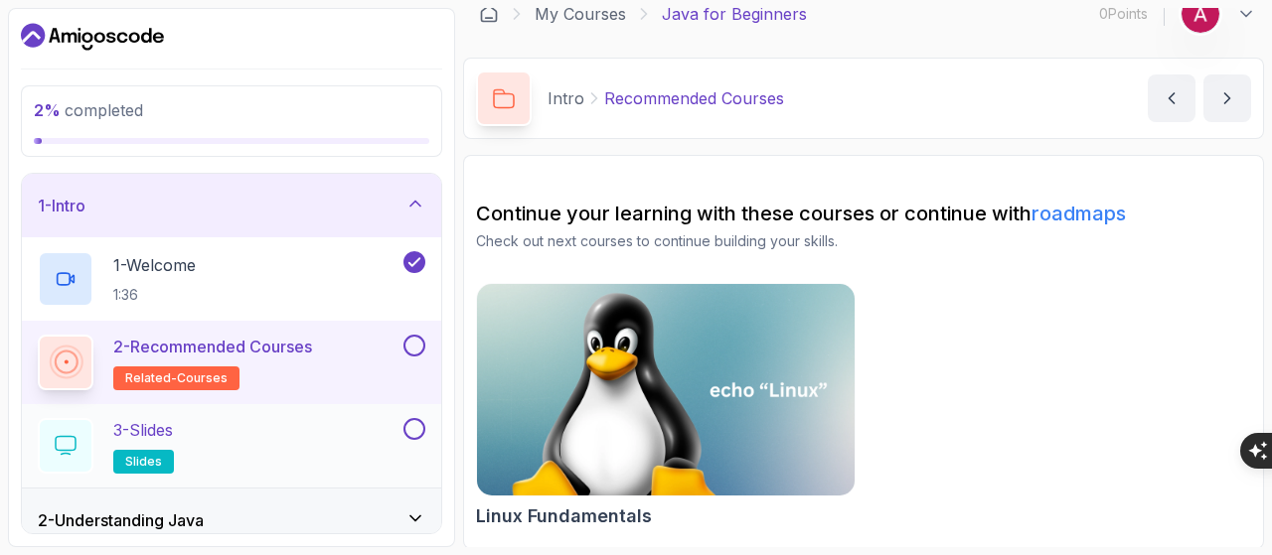
click at [68, 440] on icon at bounding box center [66, 445] width 22 height 21
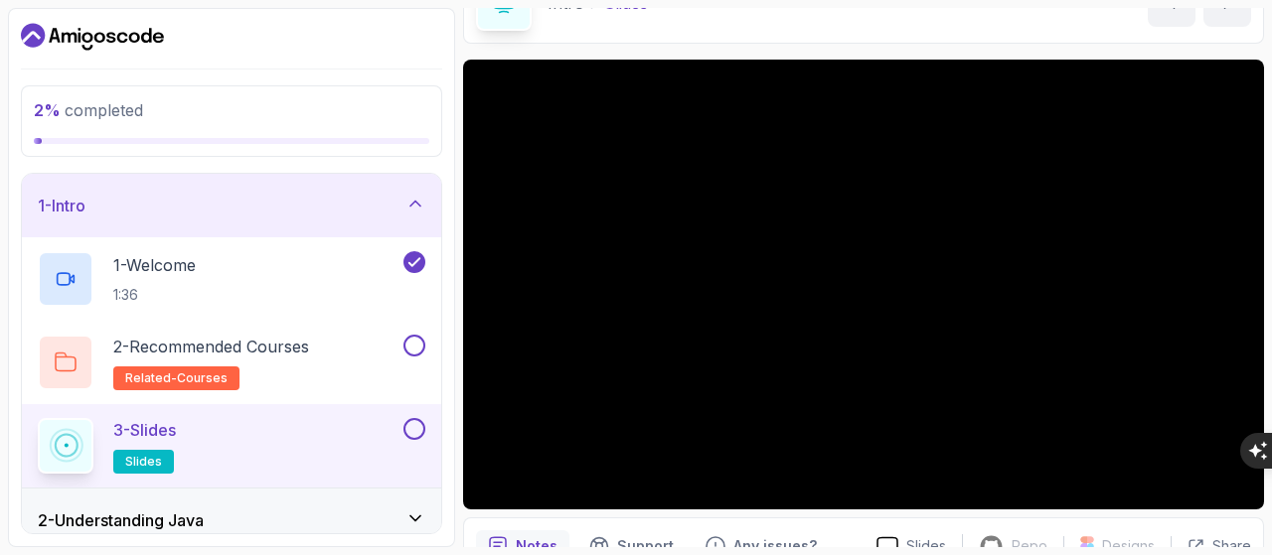
scroll to position [217, 0]
